Goal: Information Seeking & Learning: Learn about a topic

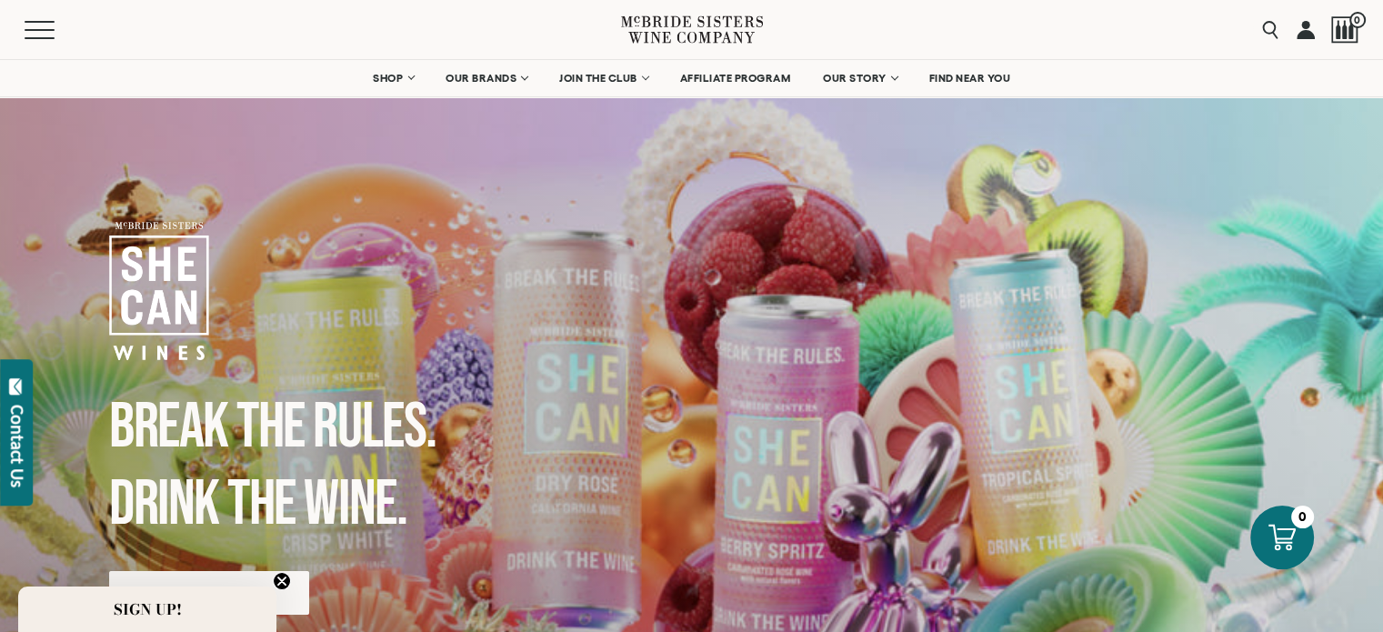
scroll to position [273, 0]
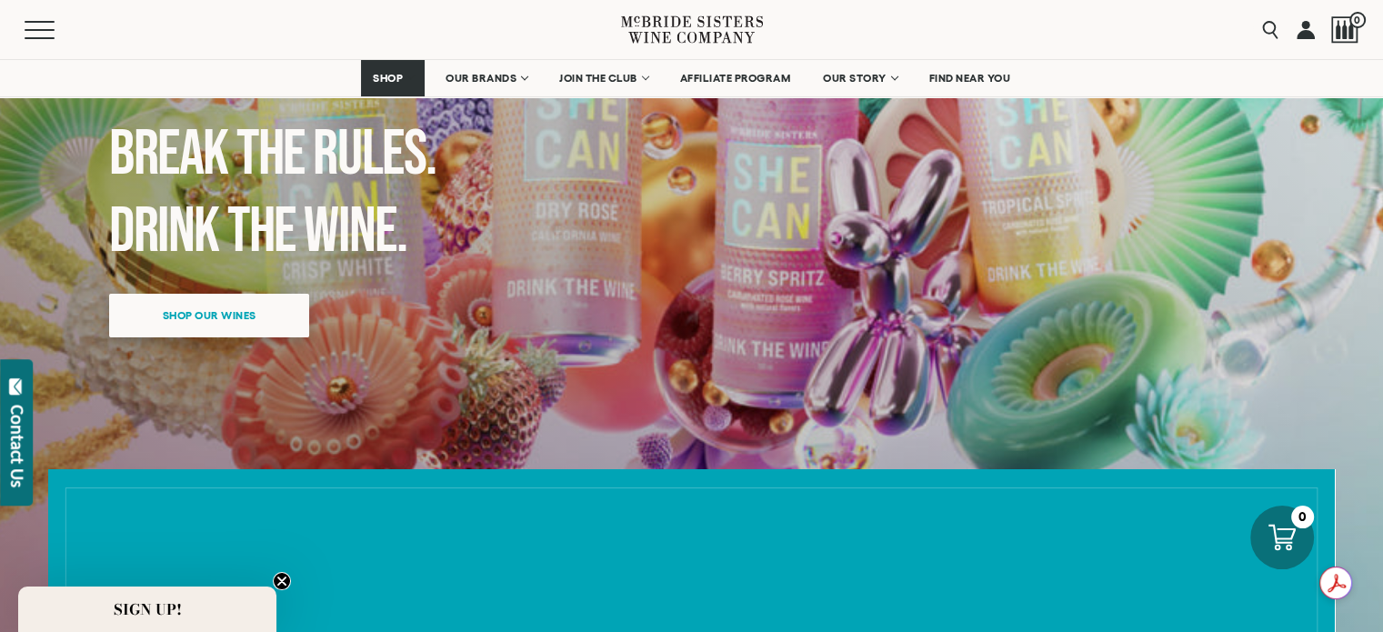
click at [273, 333] on span "Shop our wines" at bounding box center [209, 314] width 157 height 35
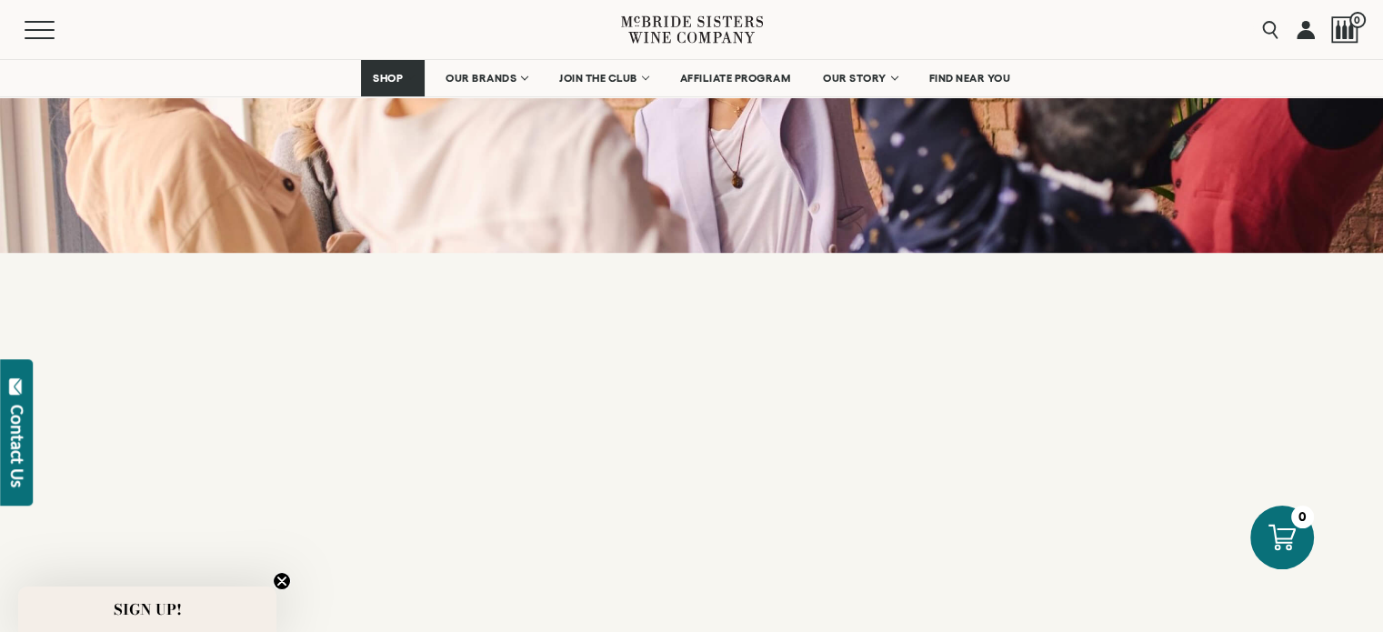
scroll to position [2343, 0]
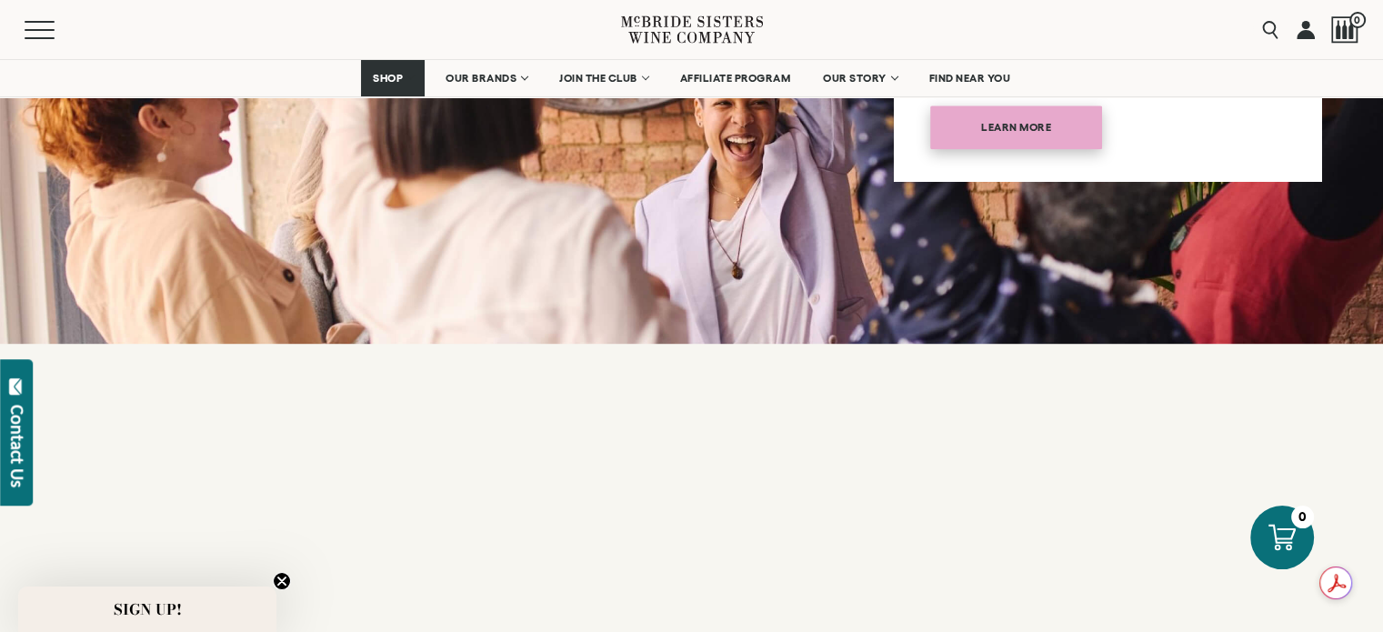
click at [970, 145] on span "Learn more" at bounding box center [1016, 126] width 134 height 35
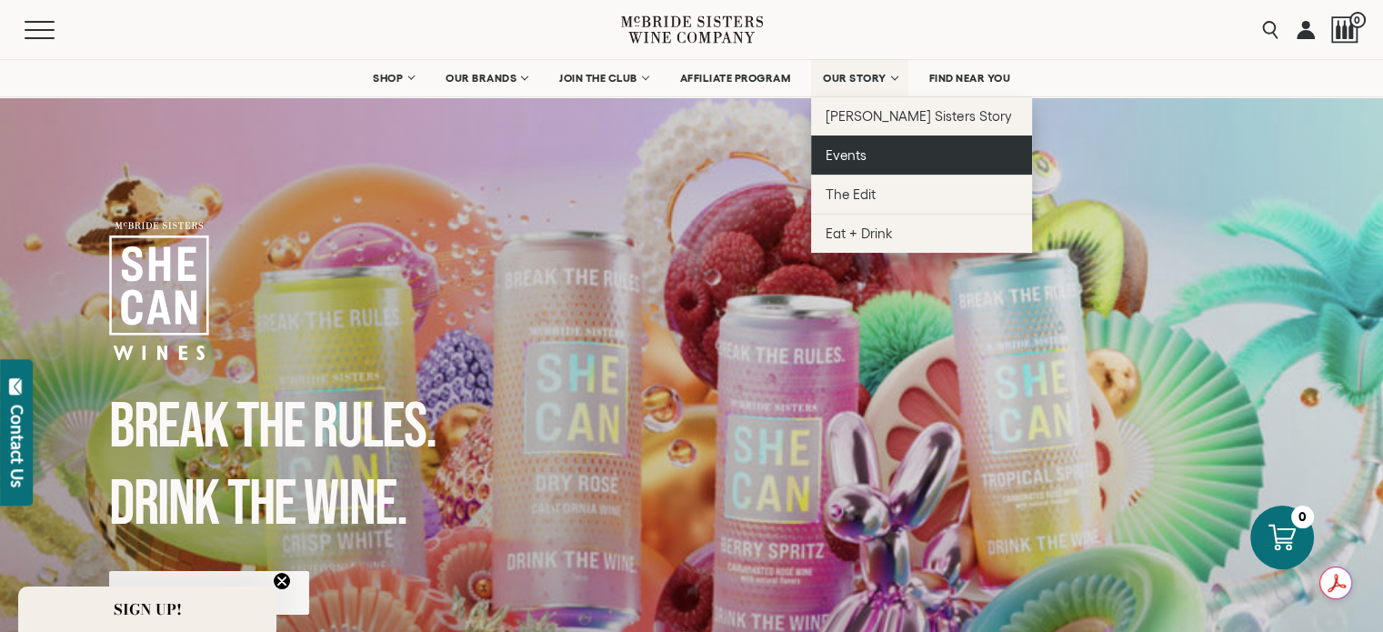
click at [900, 175] on link "Events" at bounding box center [921, 155] width 221 height 39
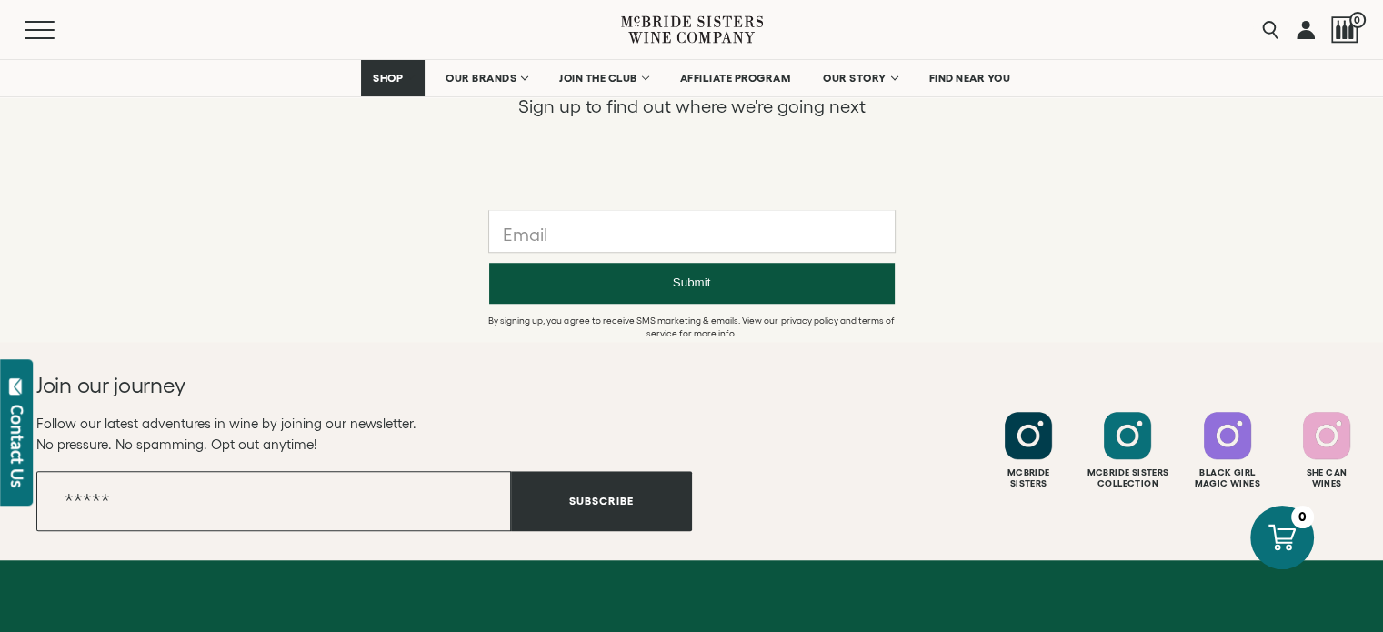
scroll to position [1273, 0]
